Goal: Task Accomplishment & Management: Complete application form

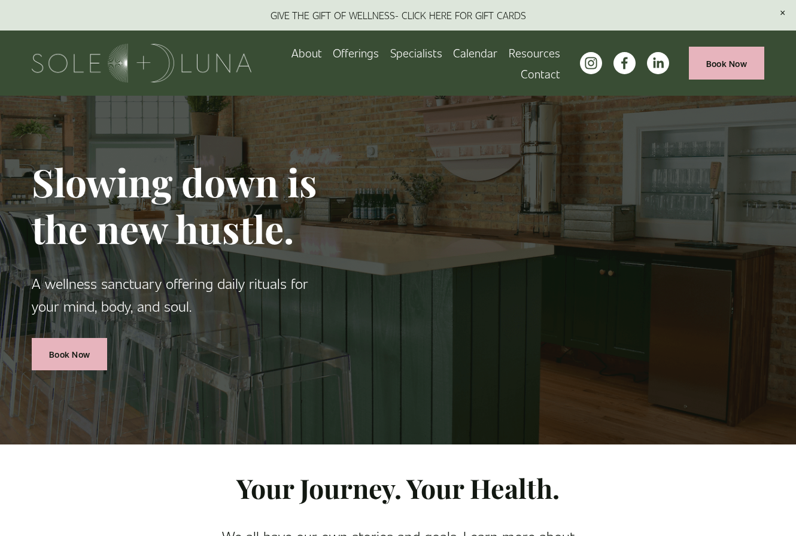
click at [543, 74] on link "Contact" at bounding box center [541, 73] width 40 height 21
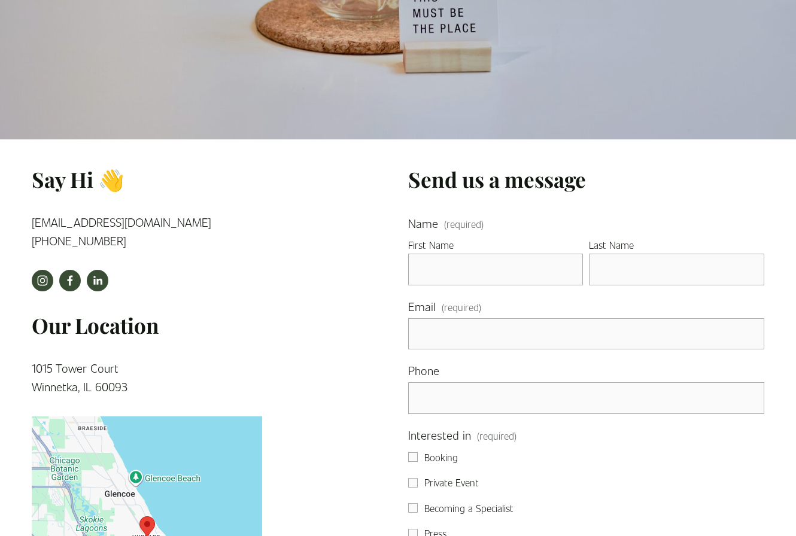
scroll to position [261, 0]
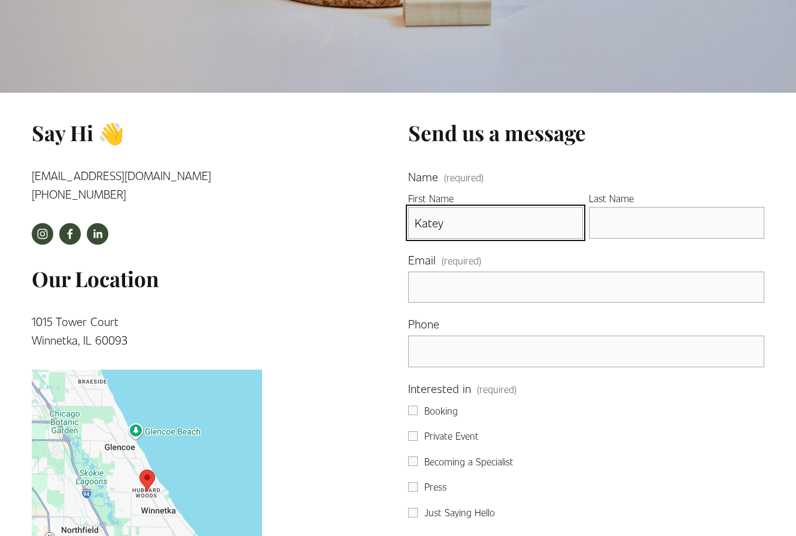
type input "Katey"
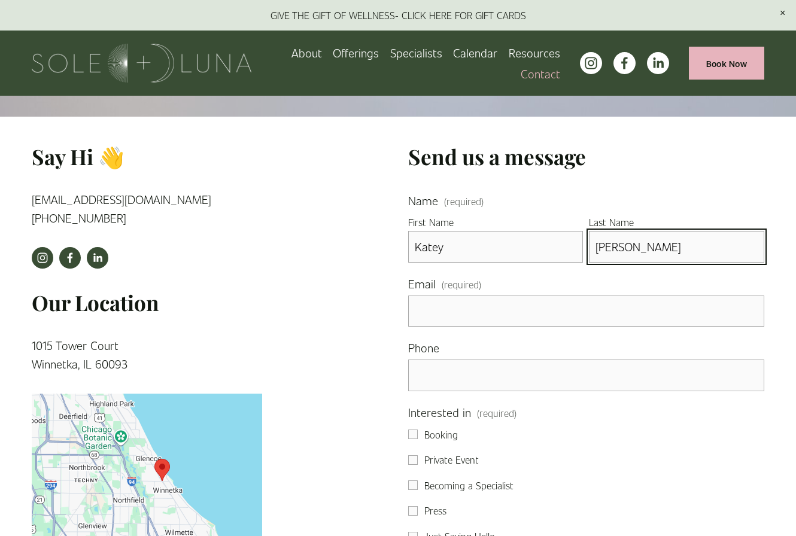
scroll to position [235, 0]
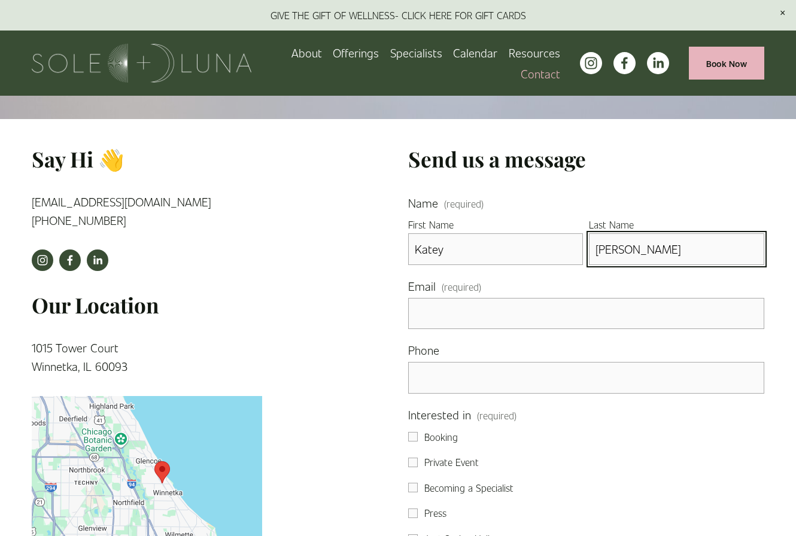
type input "[PERSON_NAME]"
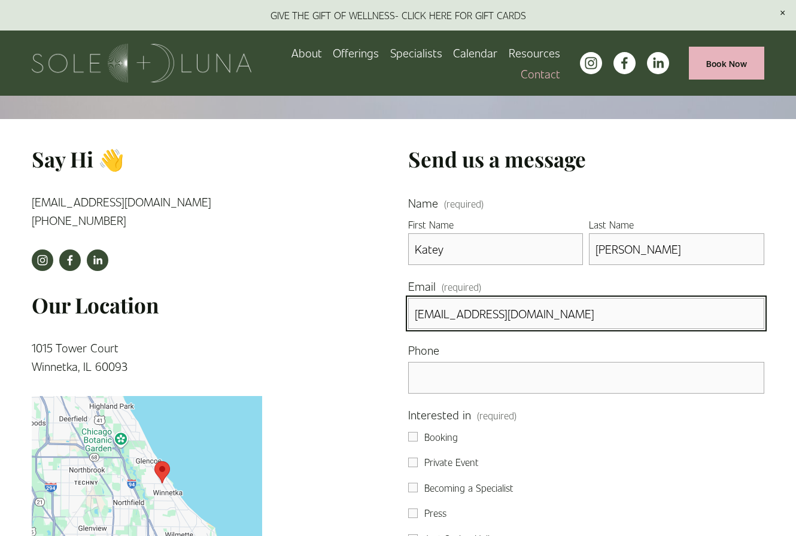
type input "[EMAIL_ADDRESS][DOMAIN_NAME]"
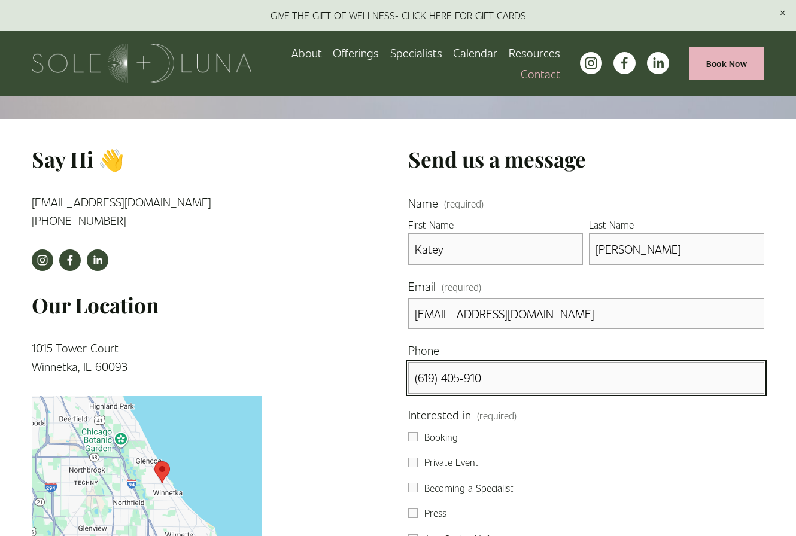
type input "[PHONE_NUMBER]"
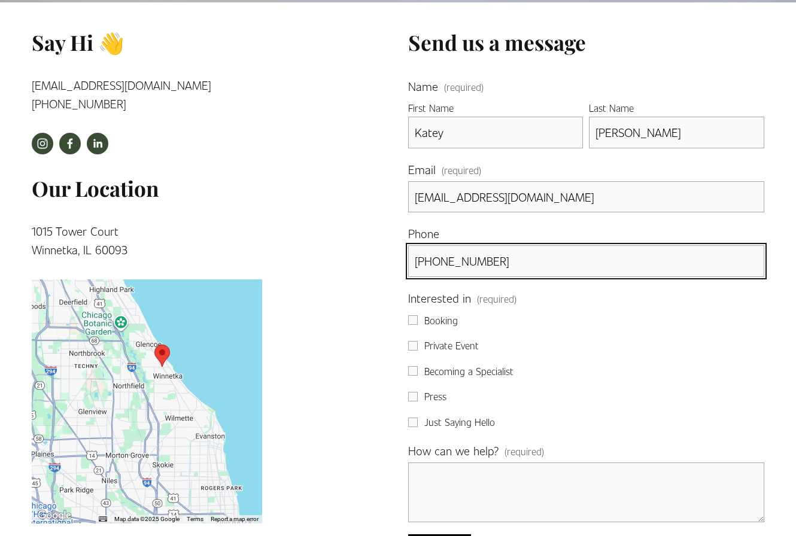
scroll to position [360, 0]
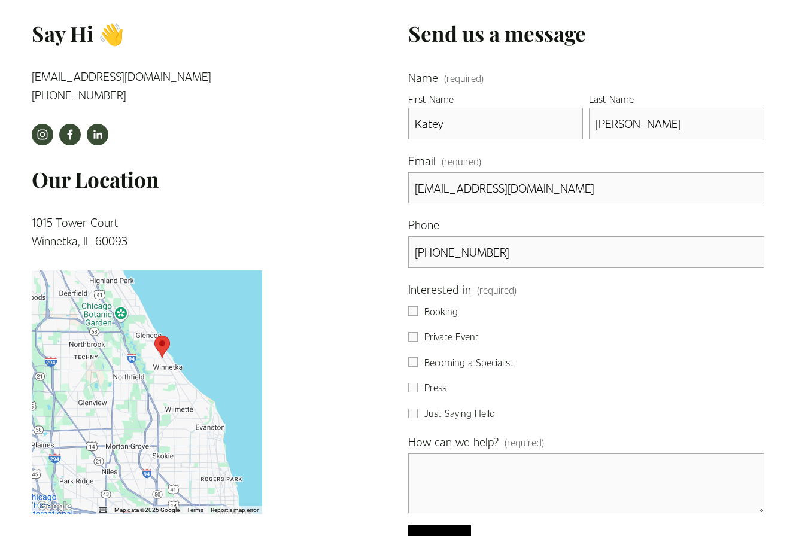
click at [415, 308] on input "Booking" at bounding box center [413, 311] width 10 height 10
checkbox input "true"
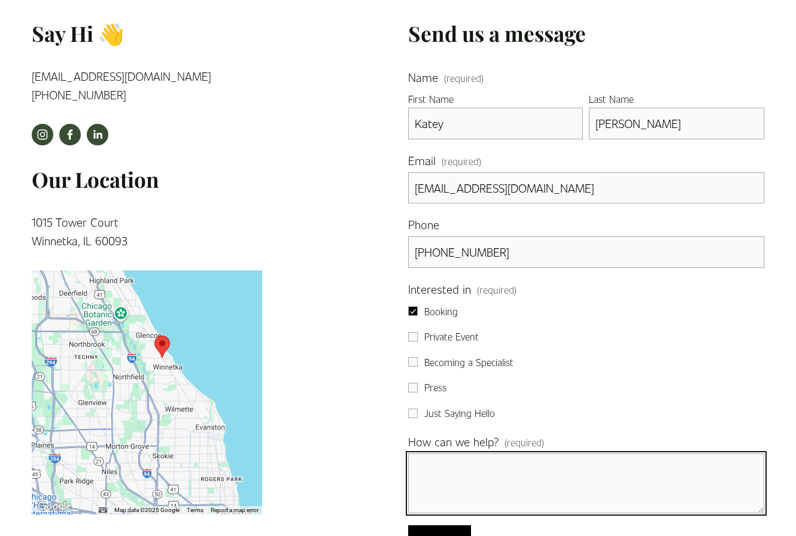
click at [428, 466] on textarea "How can we help? (required)" at bounding box center [586, 484] width 356 height 60
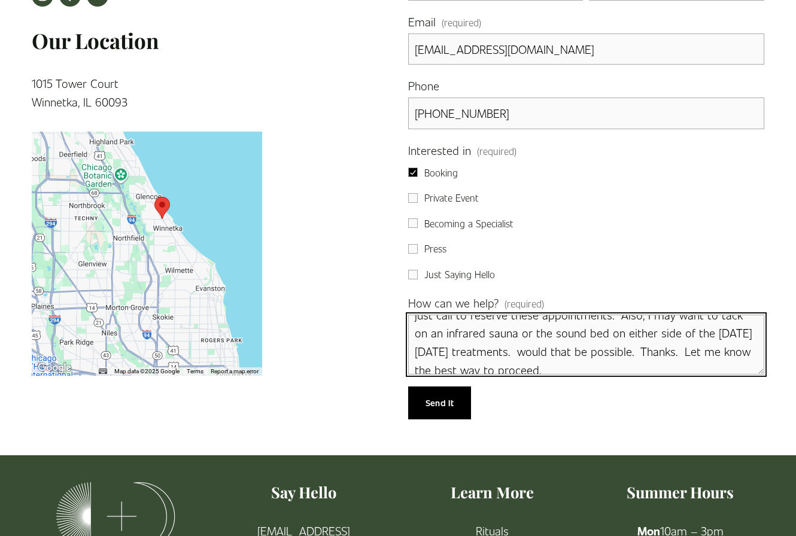
scroll to position [505, 0]
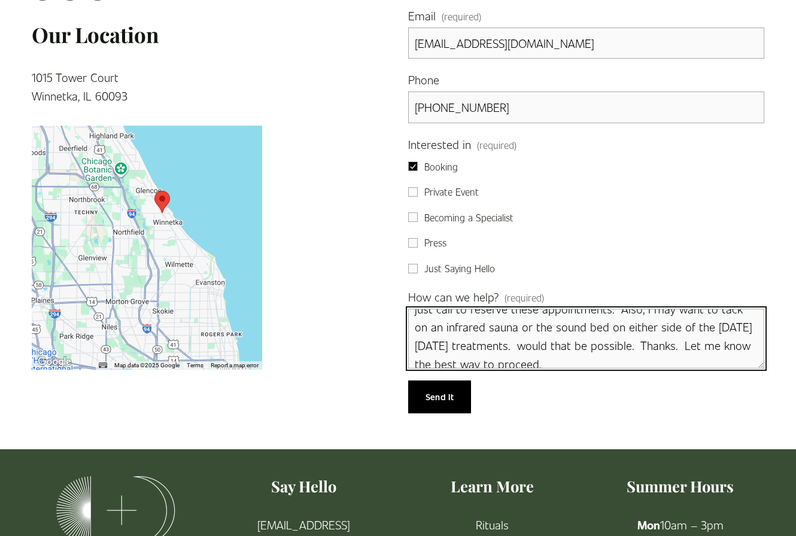
type textarea "Hi, I'll be in town the [DATE]-[DATE], and I was hoping to book a number of ser…"
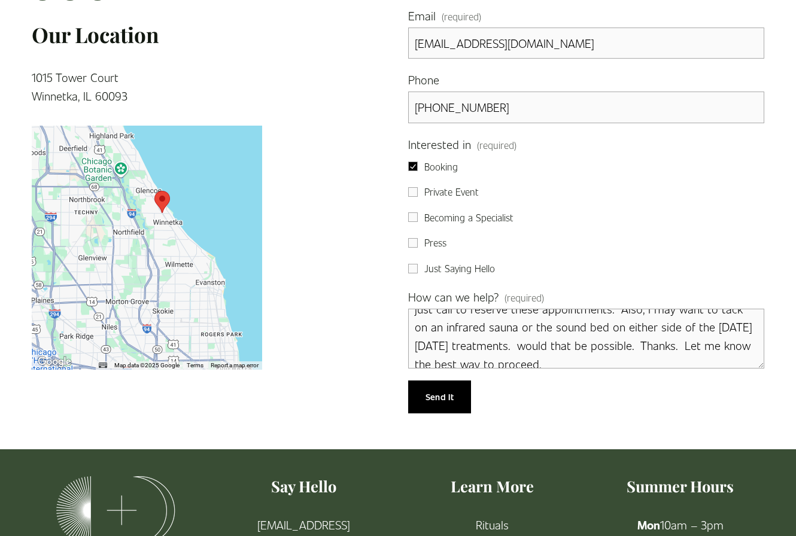
click at [443, 399] on span "Send It" at bounding box center [440, 397] width 28 height 12
